Goal: Navigation & Orientation: Understand site structure

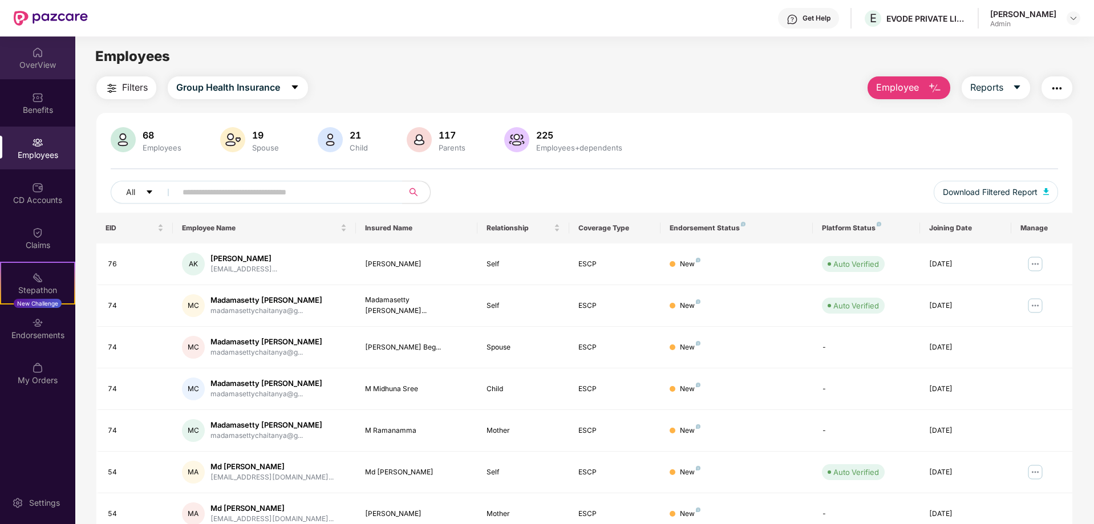
click at [33, 52] on img at bounding box center [37, 52] width 11 height 11
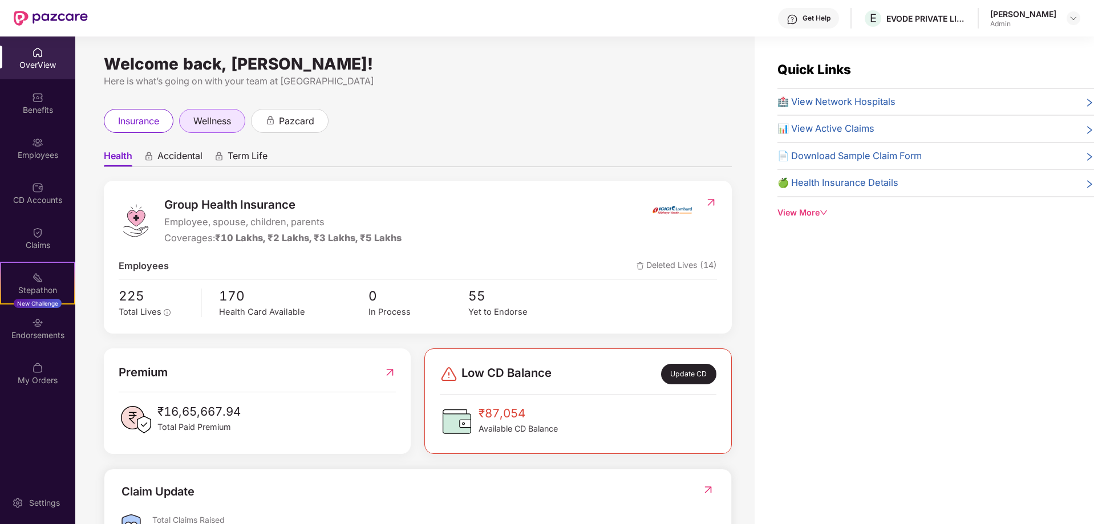
click at [222, 123] on span "wellness" at bounding box center [212, 121] width 38 height 14
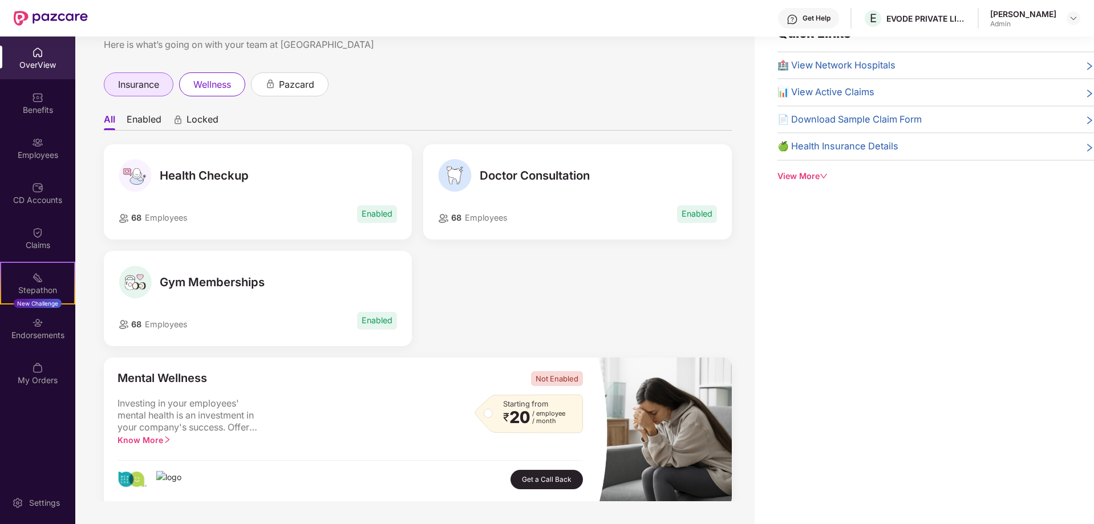
click at [137, 86] on span "insurance" at bounding box center [138, 85] width 41 height 14
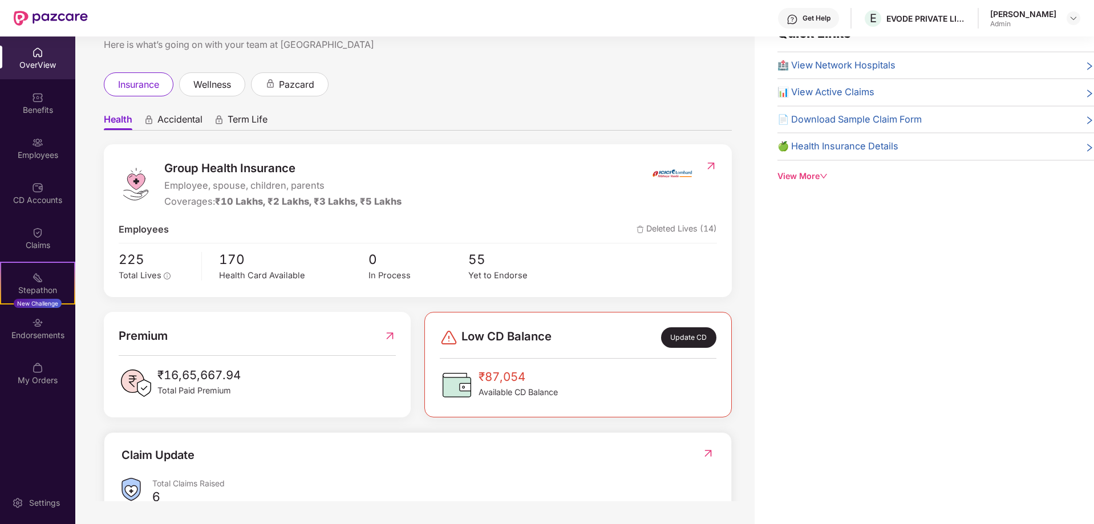
click at [789, 178] on div "View More" at bounding box center [935, 176] width 316 height 13
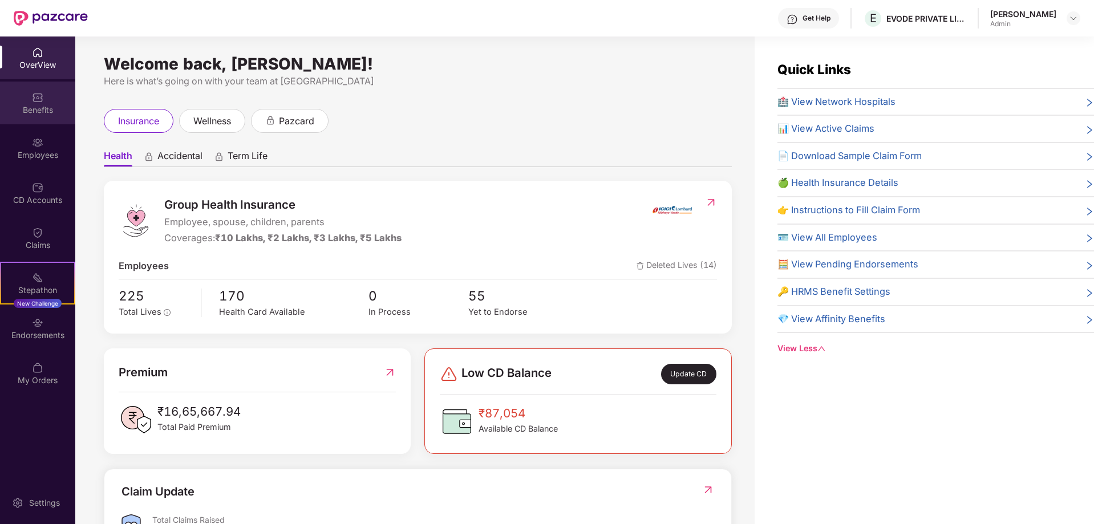
click at [41, 116] on div "Benefits" at bounding box center [37, 103] width 75 height 43
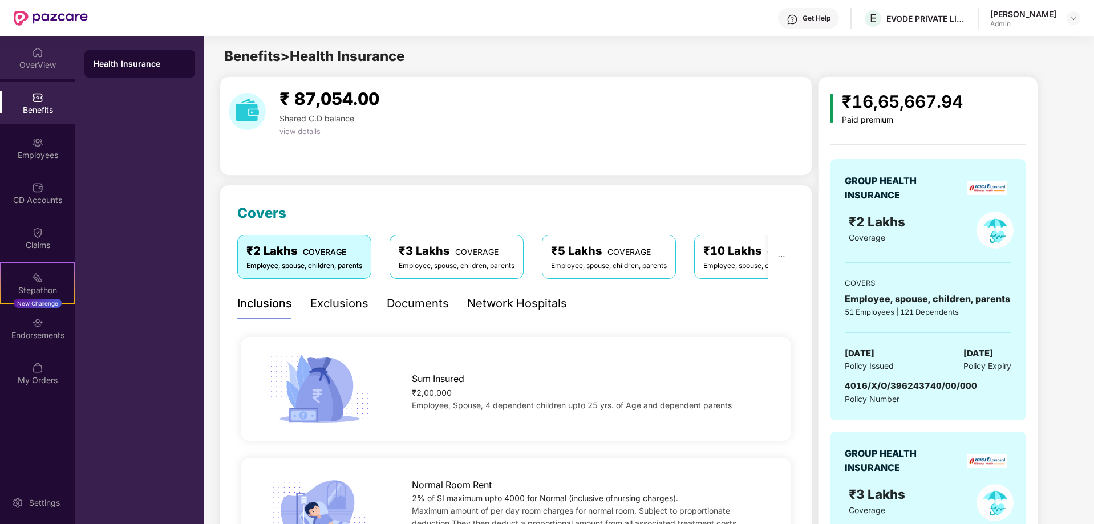
click at [39, 65] on div "OverView" at bounding box center [37, 64] width 75 height 11
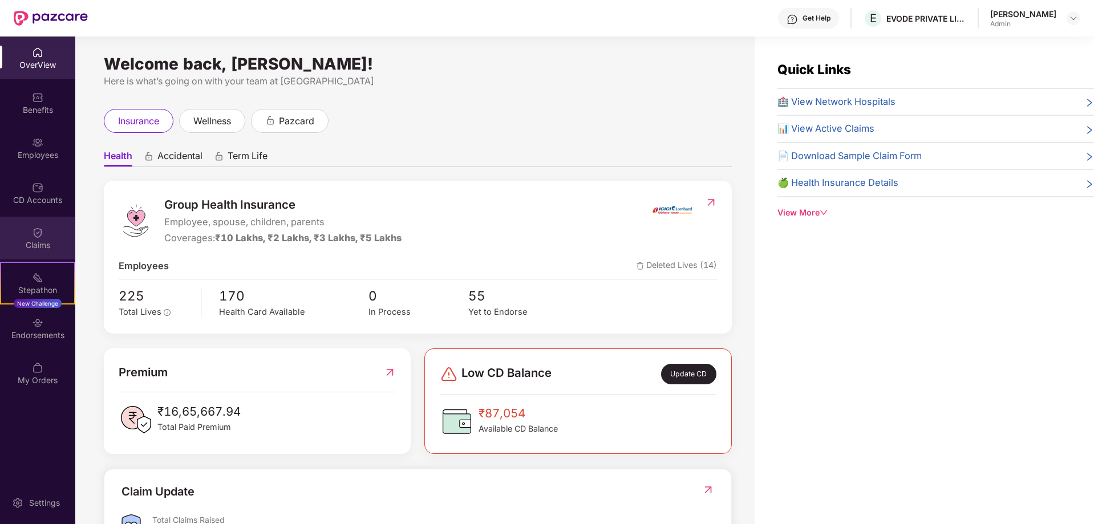
click at [31, 246] on div "Claims" at bounding box center [37, 244] width 75 height 11
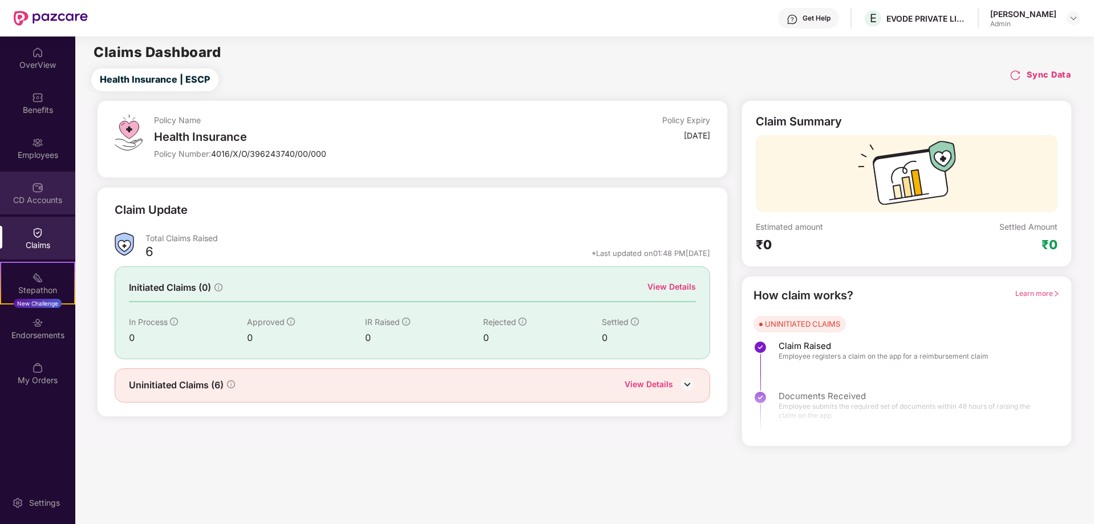
click at [34, 190] on img at bounding box center [37, 187] width 11 height 11
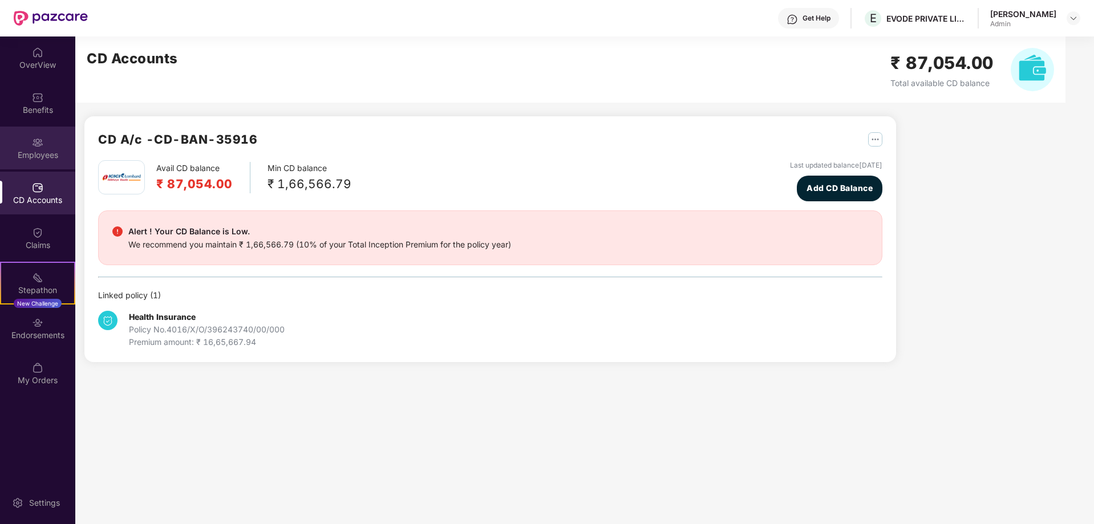
click at [41, 137] on img at bounding box center [37, 142] width 11 height 11
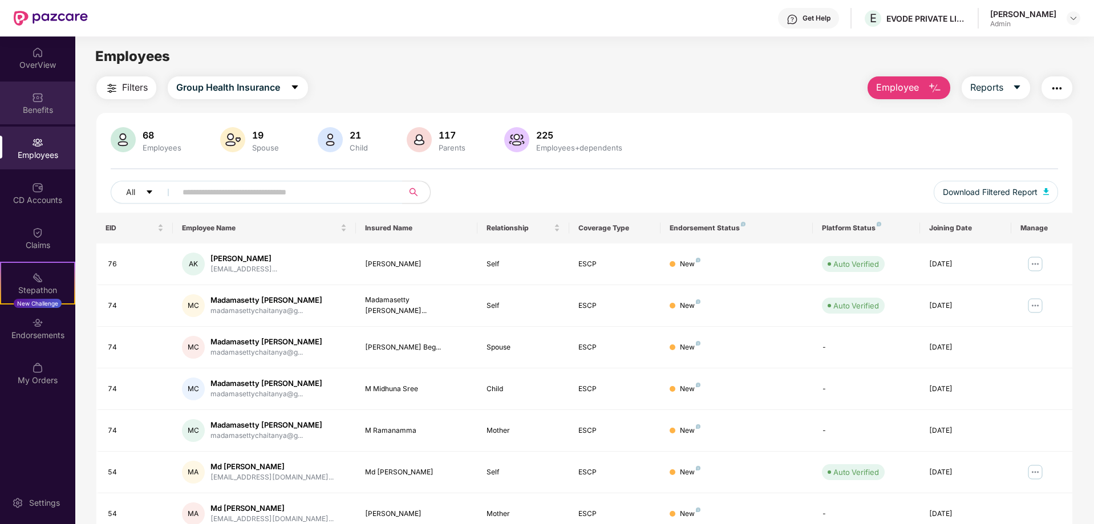
click at [42, 101] on img at bounding box center [37, 97] width 11 height 11
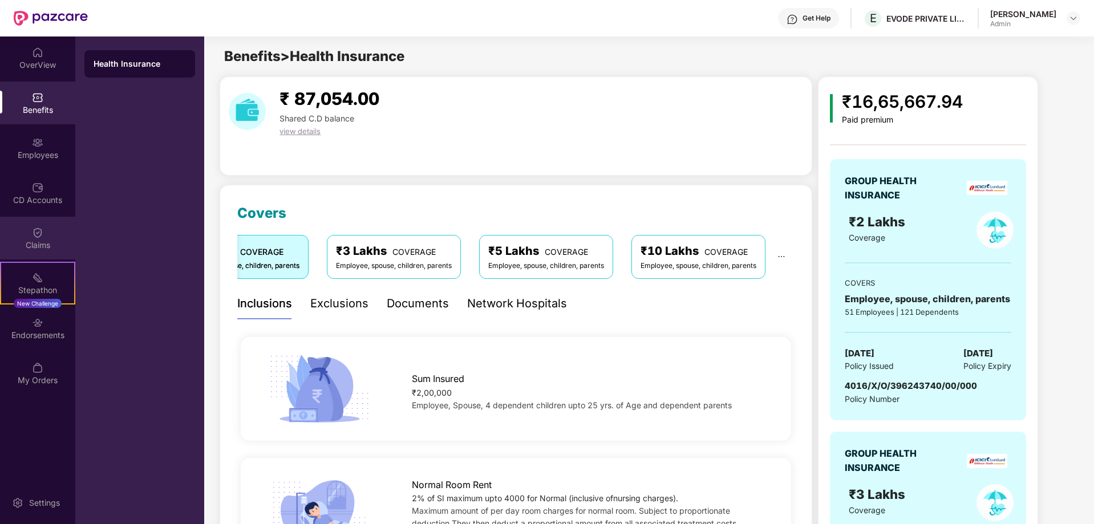
click at [42, 241] on div "Claims" at bounding box center [37, 244] width 75 height 11
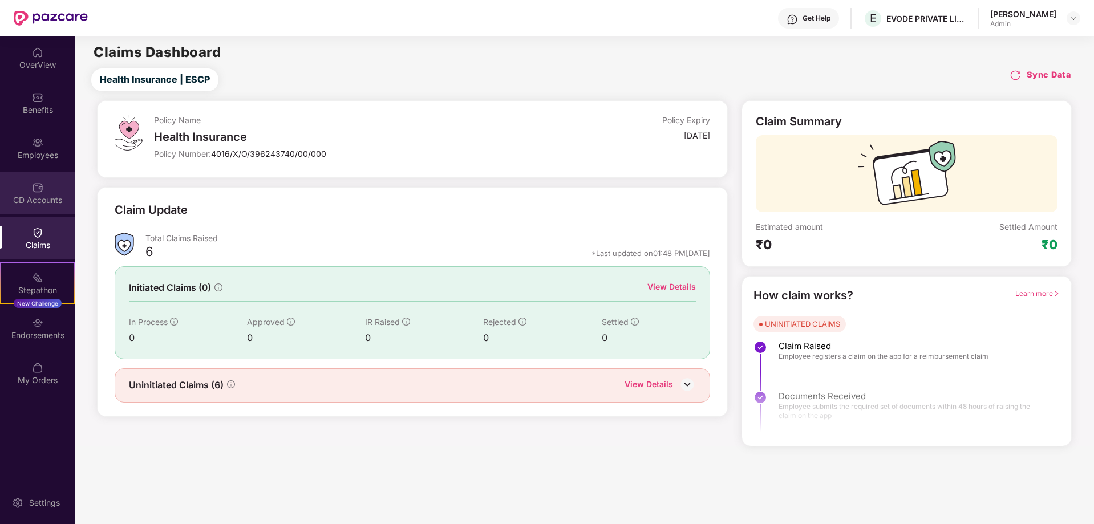
click at [31, 200] on div "CD Accounts" at bounding box center [37, 199] width 75 height 11
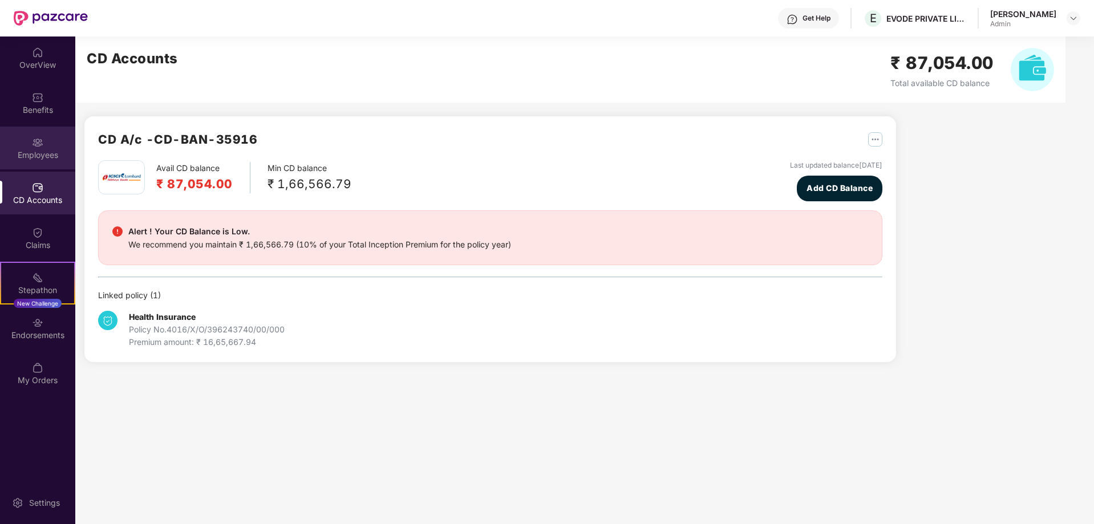
click at [35, 149] on div "Employees" at bounding box center [37, 154] width 75 height 11
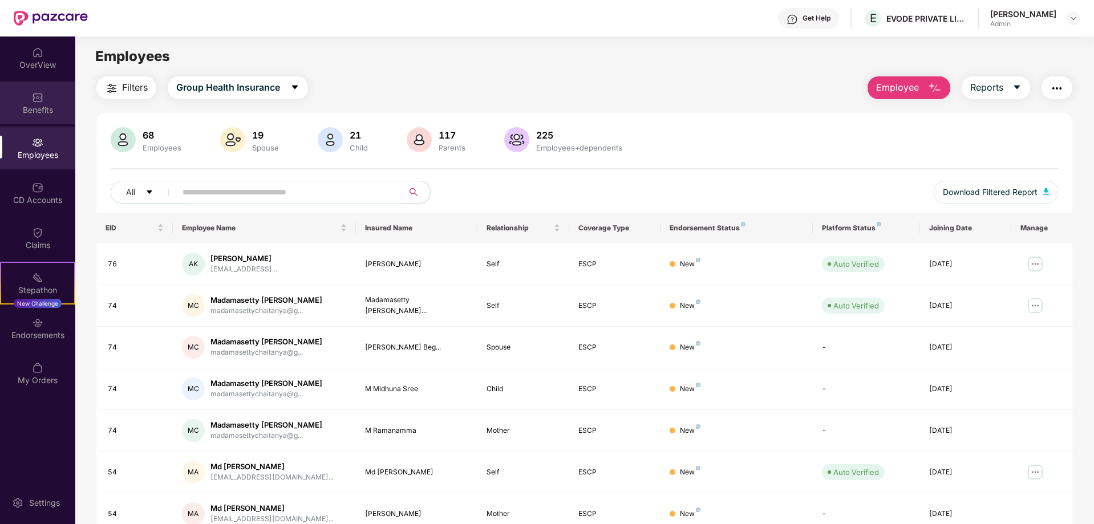
click at [34, 104] on div "Benefits" at bounding box center [37, 109] width 75 height 11
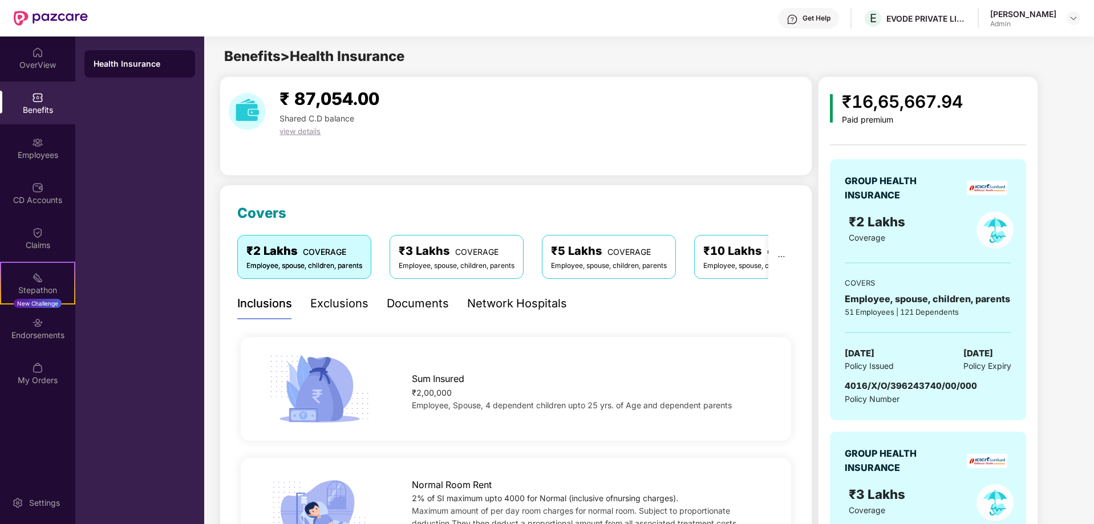
click at [346, 311] on div "Exclusions" at bounding box center [339, 304] width 58 height 18
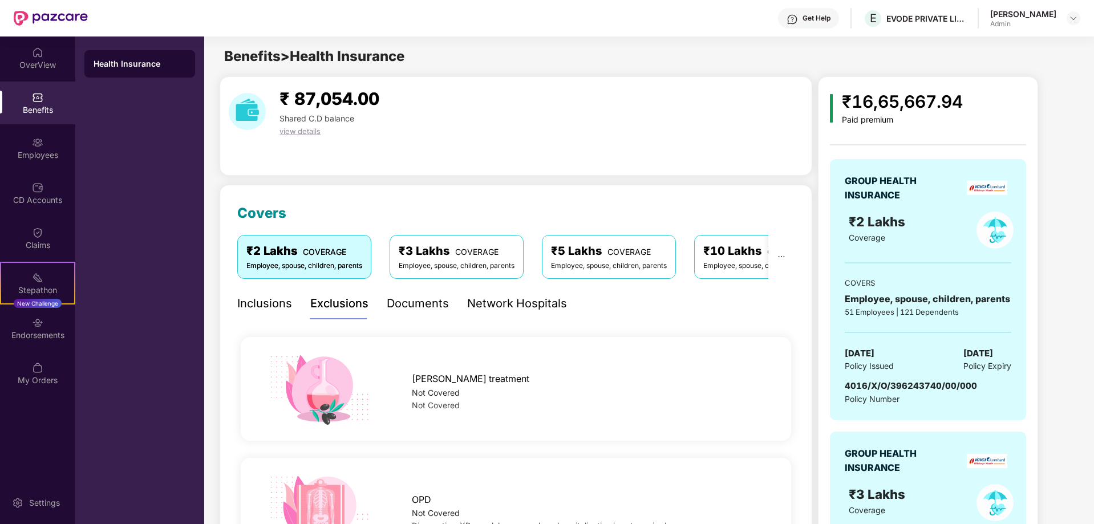
click at [413, 314] on div "Documents" at bounding box center [418, 303] width 62 height 31
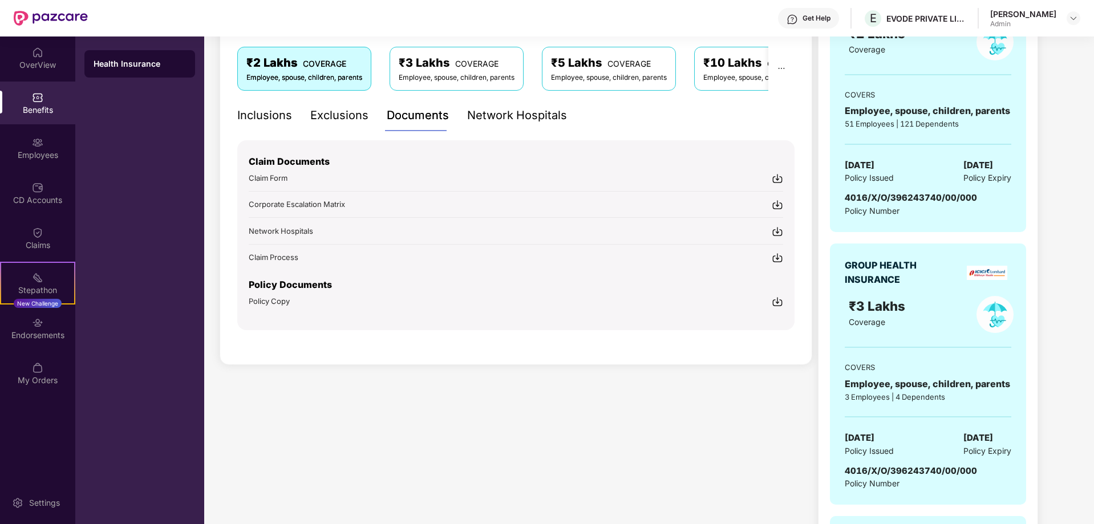
scroll to position [171, 0]
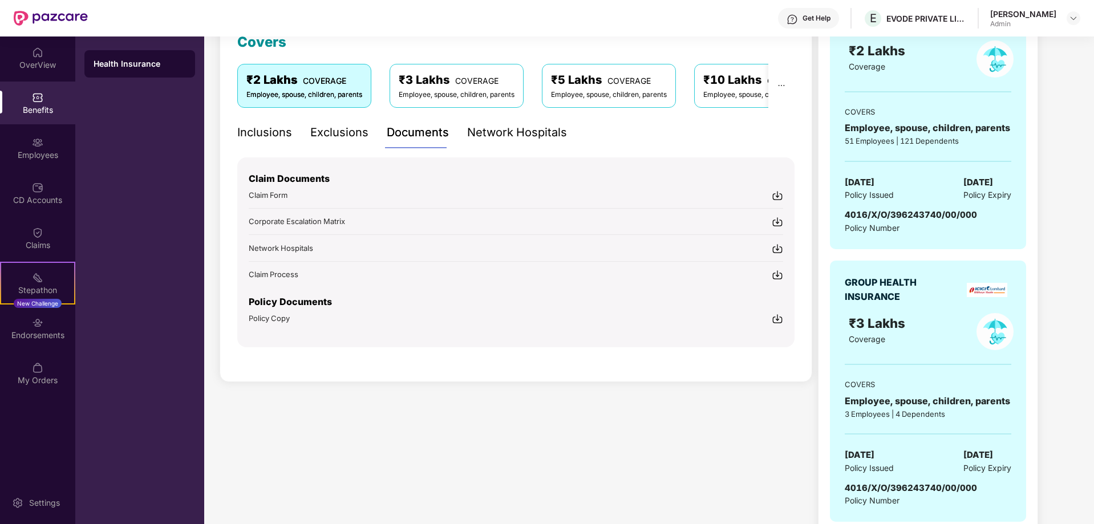
click at [779, 317] on img at bounding box center [776, 318] width 11 height 11
